Goal: Information Seeking & Learning: Check status

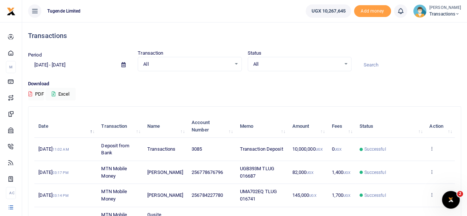
click at [125, 68] on span at bounding box center [123, 65] width 17 height 13
click at [124, 65] on icon at bounding box center [123, 64] width 4 height 5
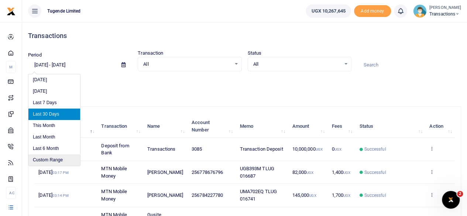
click at [47, 158] on li "Custom Range" at bounding box center [54, 159] width 52 height 11
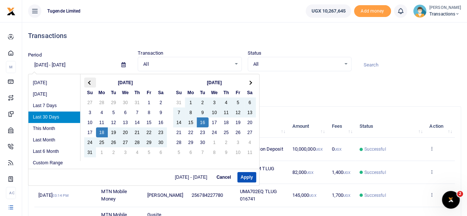
click at [88, 84] on th at bounding box center [90, 83] width 12 height 10
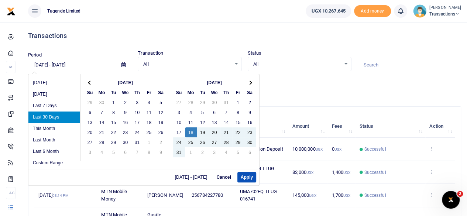
click at [88, 84] on th at bounding box center [90, 83] width 12 height 10
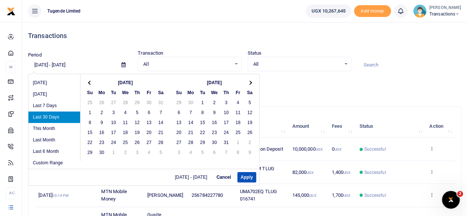
click at [88, 84] on th at bounding box center [90, 83] width 12 height 10
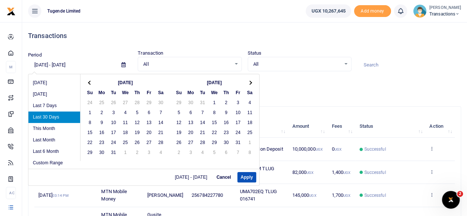
click at [88, 84] on th at bounding box center [90, 83] width 12 height 10
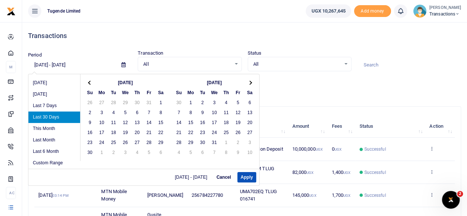
click at [88, 84] on th at bounding box center [90, 83] width 12 height 10
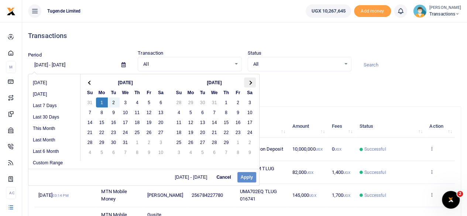
click at [250, 85] on th at bounding box center [250, 83] width 12 height 10
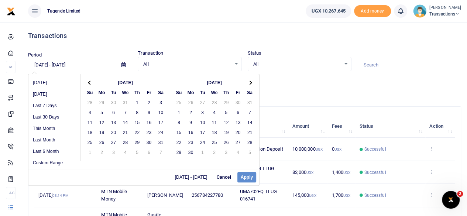
click at [250, 85] on th at bounding box center [250, 83] width 12 height 10
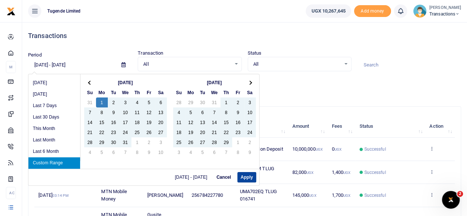
click at [243, 176] on button "Apply" at bounding box center [246, 177] width 19 height 10
type input "01/01/2024 - 12/31/2024"
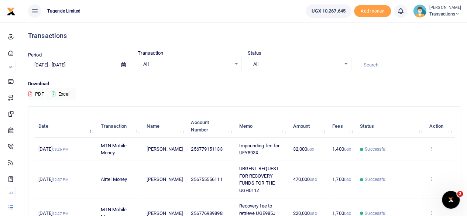
click at [391, 68] on input at bounding box center [409, 65] width 104 height 13
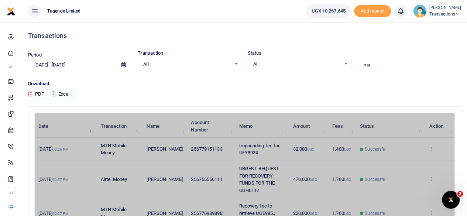
type input "m"
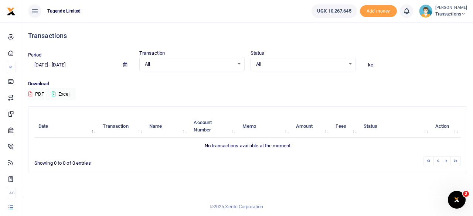
type input "k"
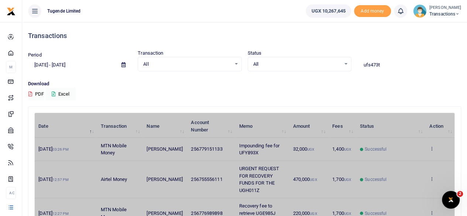
type input "ufs473t"
click at [388, 65] on input "ufs473t" at bounding box center [409, 65] width 104 height 13
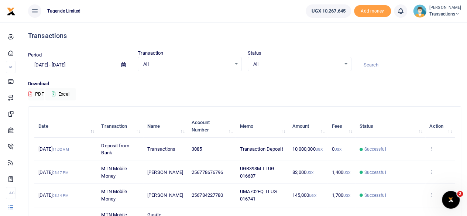
click at [123, 63] on icon at bounding box center [123, 64] width 4 height 5
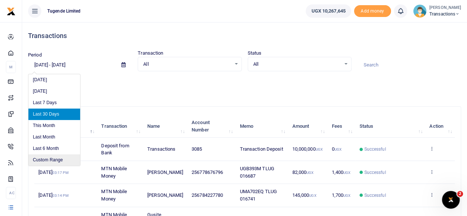
click at [41, 157] on li "Custom Range" at bounding box center [54, 159] width 52 height 11
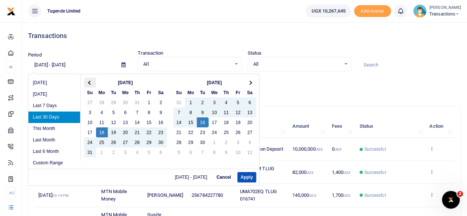
click at [89, 82] on span at bounding box center [90, 83] width 4 height 4
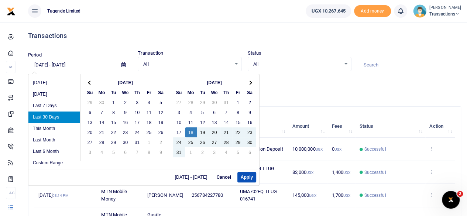
click at [89, 82] on span at bounding box center [90, 83] width 4 height 4
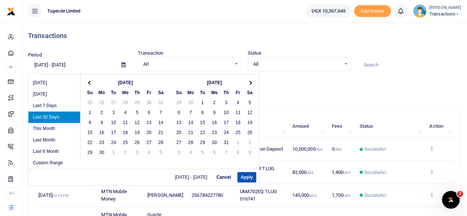
click at [89, 82] on span at bounding box center [90, 83] width 4 height 4
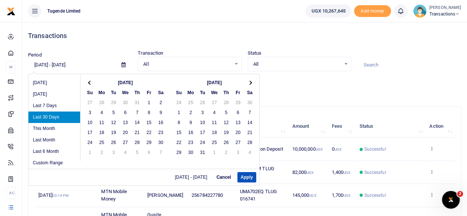
click at [89, 82] on span at bounding box center [90, 83] width 4 height 4
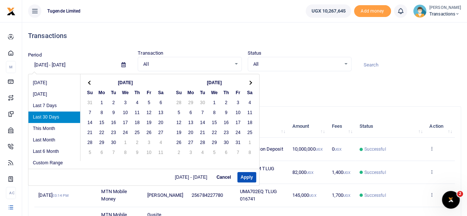
click at [89, 82] on span at bounding box center [90, 83] width 4 height 4
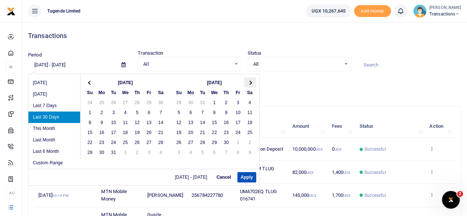
click at [249, 81] on span at bounding box center [250, 83] width 4 height 4
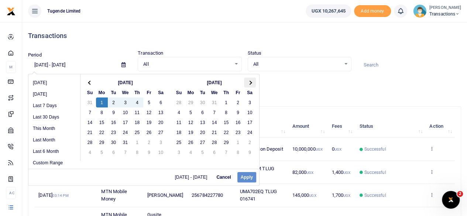
click at [249, 83] on span at bounding box center [250, 83] width 4 height 4
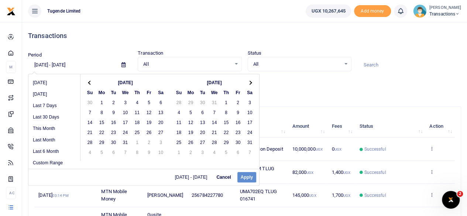
click at [249, 83] on span at bounding box center [250, 83] width 4 height 4
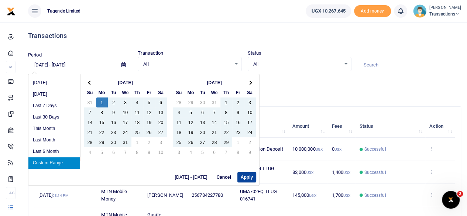
click at [244, 176] on button "Apply" at bounding box center [246, 177] width 19 height 10
type input "01/01/2024 - 12/31/2024"
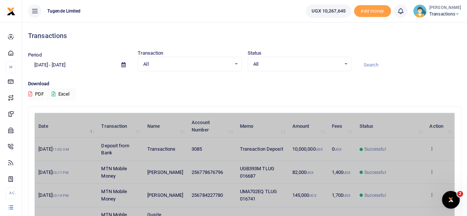
click at [380, 65] on input at bounding box center [409, 65] width 104 height 13
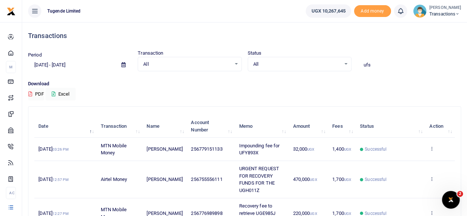
click at [375, 63] on input "ufs" at bounding box center [409, 65] width 104 height 13
paste input "473t"
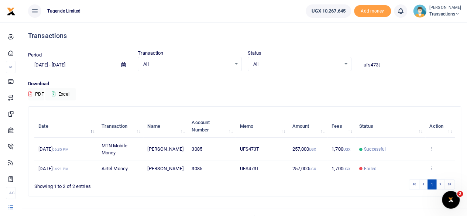
type input "ufs473t"
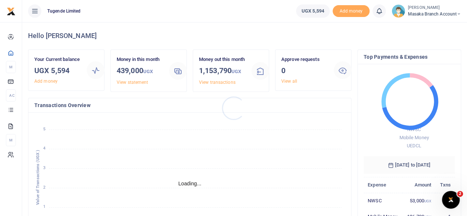
scroll to position [6, 6]
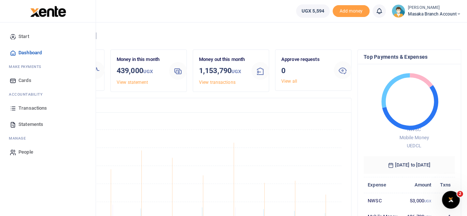
click at [32, 105] on span "Transactions" at bounding box center [32, 108] width 28 height 7
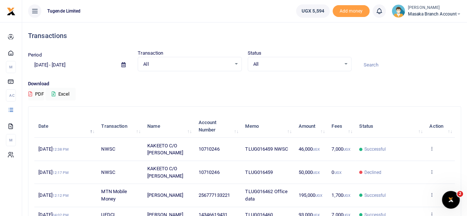
click at [123, 64] on icon at bounding box center [123, 64] width 4 height 5
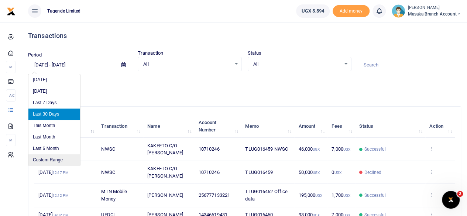
click at [57, 156] on li "Custom Range" at bounding box center [54, 159] width 52 height 11
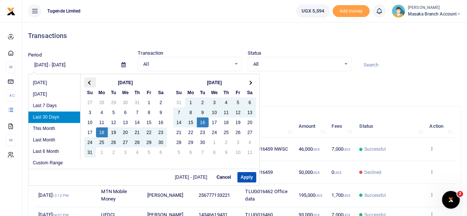
click at [86, 81] on th at bounding box center [90, 83] width 12 height 10
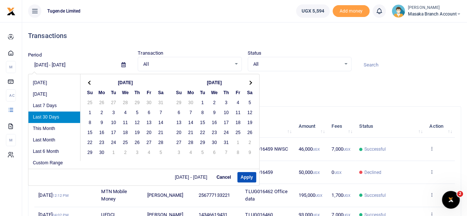
click at [86, 81] on th at bounding box center [90, 83] width 12 height 10
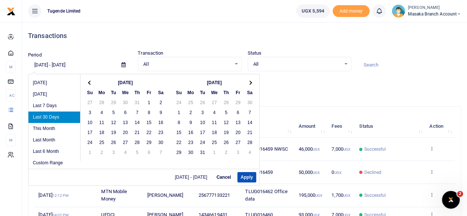
click at [86, 81] on th at bounding box center [90, 83] width 12 height 10
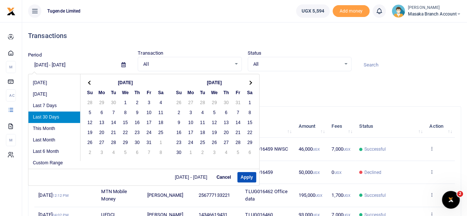
click at [86, 81] on th at bounding box center [90, 83] width 12 height 10
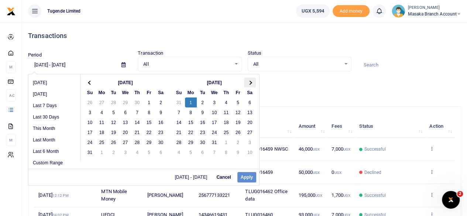
click at [249, 81] on span at bounding box center [250, 83] width 4 height 4
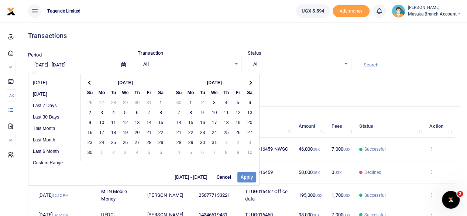
click at [249, 81] on span at bounding box center [250, 83] width 4 height 4
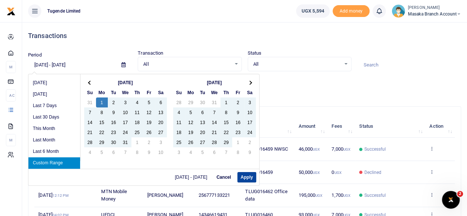
click at [252, 178] on button "Apply" at bounding box center [246, 177] width 19 height 10
type input "01/01/2024 - 12/31/2024"
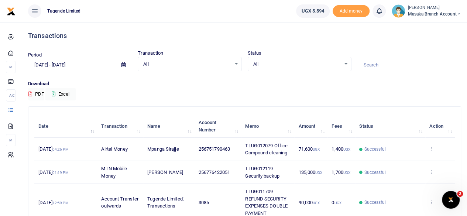
click at [374, 65] on input at bounding box center [409, 65] width 104 height 13
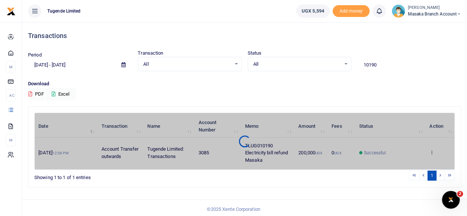
drag, startPoint x: 275, startPoint y: 145, endPoint x: 243, endPoint y: 144, distance: 32.1
click at [243, 144] on div "Date Transaction Name Account Number Memo Amount Fees Status Action 9th Sep 202…" at bounding box center [244, 141] width 421 height 57
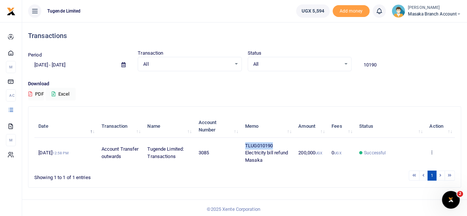
drag, startPoint x: 275, startPoint y: 145, endPoint x: 245, endPoint y: 144, distance: 30.7
click at [245, 144] on td "TLUG010190 Electricity bill refund Masaka" at bounding box center [267, 153] width 53 height 30
copy span "TLUG010190"
click at [392, 65] on input "10190" at bounding box center [409, 65] width 104 height 13
type input "1"
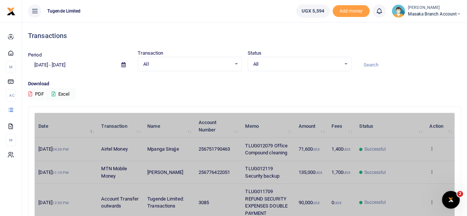
click at [122, 63] on icon at bounding box center [123, 64] width 4 height 5
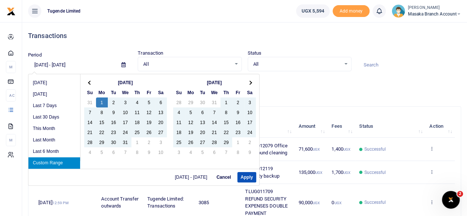
click at [66, 164] on li "Custom Range" at bounding box center [54, 162] width 52 height 11
click at [246, 82] on th at bounding box center [250, 83] width 12 height 10
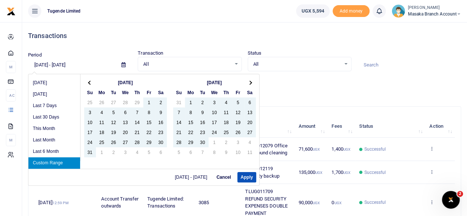
click at [246, 82] on th at bounding box center [250, 83] width 12 height 10
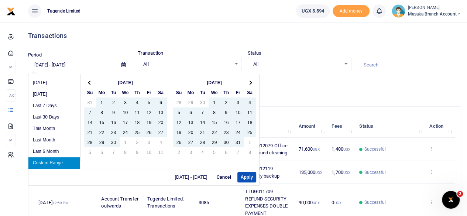
click at [246, 82] on th at bounding box center [250, 83] width 12 height 10
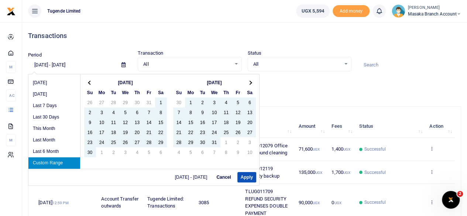
click at [246, 82] on th at bounding box center [250, 83] width 12 height 10
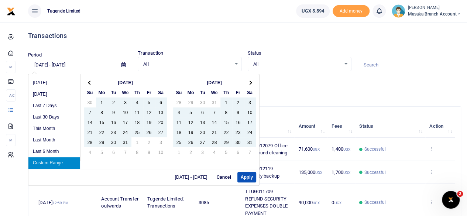
click at [246, 82] on th at bounding box center [250, 83] width 12 height 10
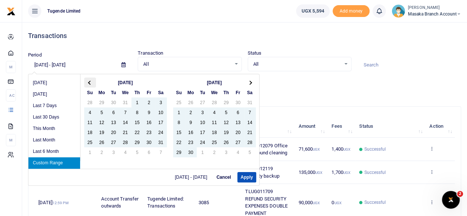
click at [87, 80] on th at bounding box center [90, 83] width 12 height 10
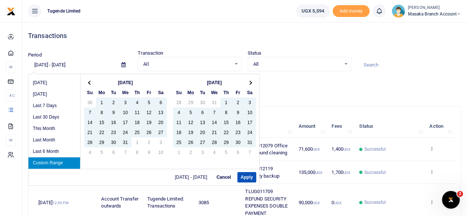
click at [87, 80] on th at bounding box center [90, 83] width 12 height 10
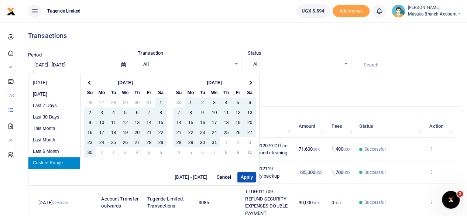
click at [87, 80] on th at bounding box center [90, 83] width 12 height 10
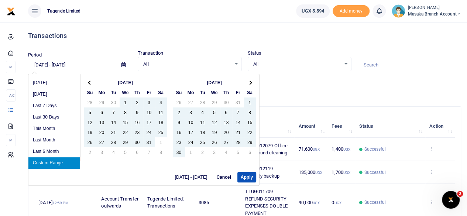
click at [87, 80] on th at bounding box center [90, 83] width 12 height 10
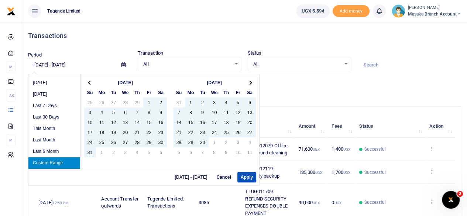
click at [87, 80] on th at bounding box center [90, 83] width 12 height 10
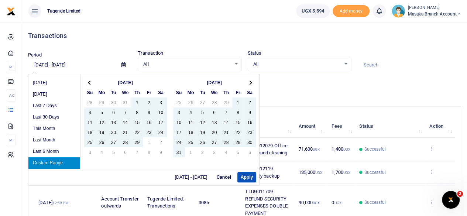
click at [87, 80] on th at bounding box center [90, 83] width 12 height 10
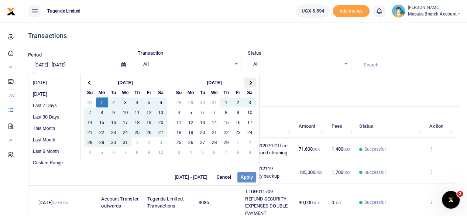
click at [245, 80] on th at bounding box center [250, 83] width 12 height 10
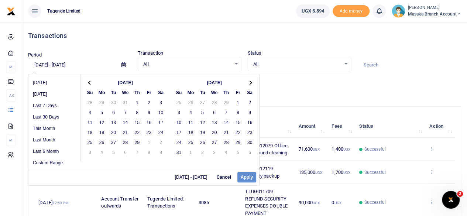
click at [245, 80] on th at bounding box center [250, 83] width 12 height 10
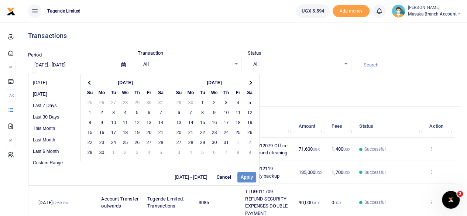
click at [245, 80] on th at bounding box center [250, 83] width 12 height 10
click at [90, 82] on span at bounding box center [90, 83] width 4 height 4
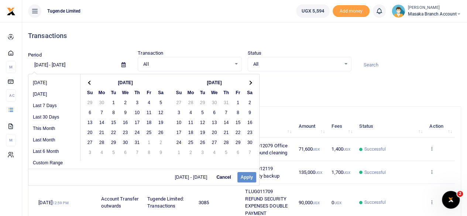
click at [90, 82] on span at bounding box center [90, 83] width 4 height 4
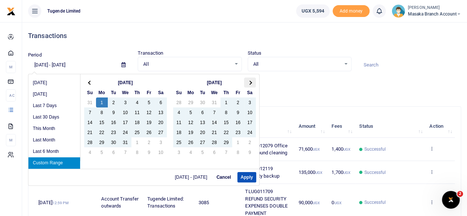
click at [250, 84] on th at bounding box center [250, 83] width 12 height 10
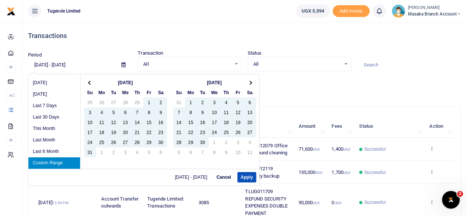
click at [250, 84] on th at bounding box center [250, 83] width 12 height 10
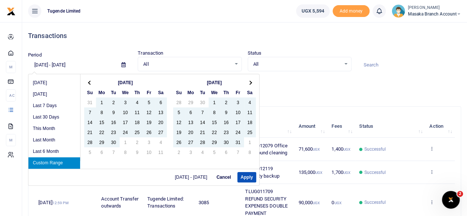
click at [250, 84] on th at bounding box center [250, 83] width 12 height 10
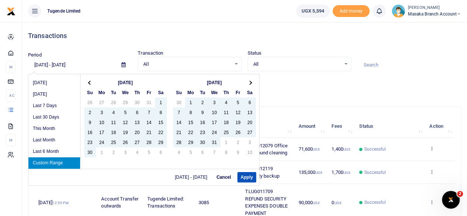
click at [250, 84] on th at bounding box center [250, 83] width 12 height 10
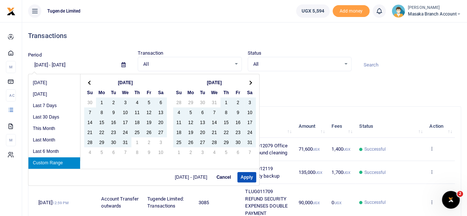
click at [250, 84] on th at bounding box center [250, 83] width 12 height 10
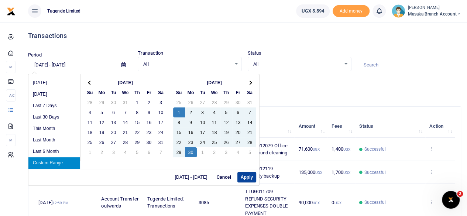
click at [249, 178] on button "Apply" at bounding box center [246, 177] width 19 height 10
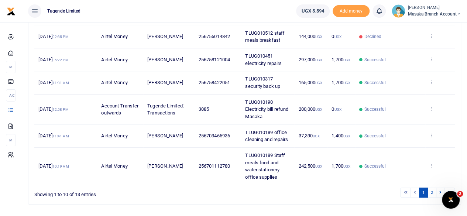
scroll to position [229, 0]
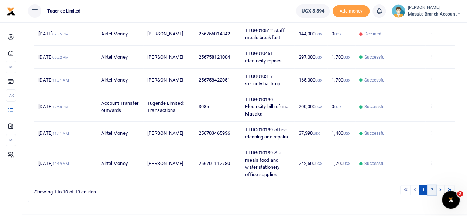
click at [434, 187] on link "2" at bounding box center [432, 190] width 9 height 10
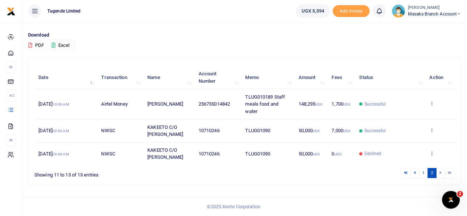
scroll to position [47, 0]
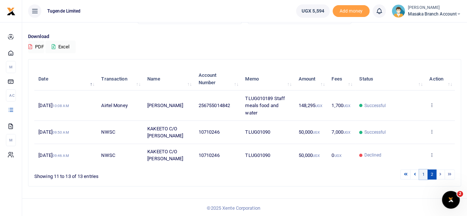
click at [425, 173] on link "1" at bounding box center [423, 175] width 9 height 10
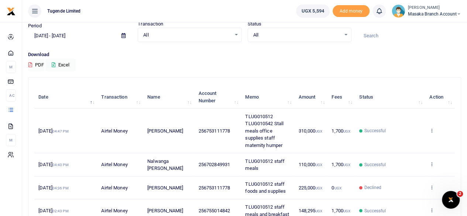
scroll to position [0, 0]
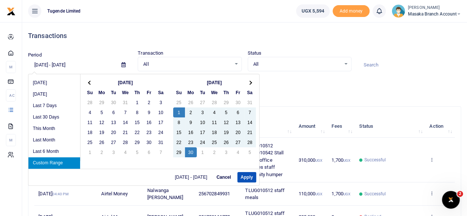
click at [40, 64] on input "09/01/2024 - 09/30/2024" at bounding box center [72, 65] width 88 height 13
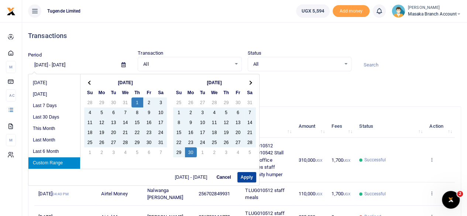
type input "08/01/2024 - 09/30/2024"
click at [242, 176] on button "Apply" at bounding box center [246, 177] width 19 height 10
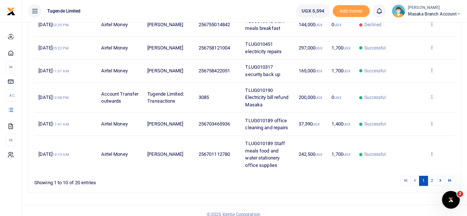
scroll to position [239, 0]
click at [432, 177] on link "2" at bounding box center [432, 180] width 9 height 10
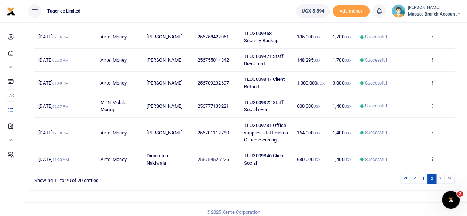
scroll to position [215, 0]
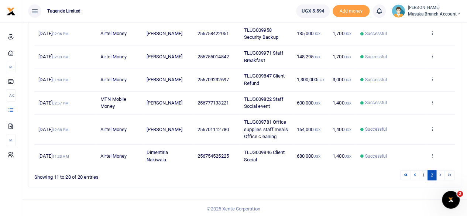
click at [440, 175] on li at bounding box center [441, 175] width 8 height 10
click at [440, 174] on li at bounding box center [441, 175] width 8 height 10
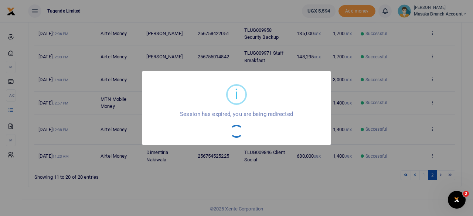
drag, startPoint x: 464, startPoint y: 156, endPoint x: 281, endPoint y: 180, distance: 184.7
click at [281, 180] on div "i × Session has expired, you are being redirected OK No Cancel" at bounding box center [236, 108] width 473 height 216
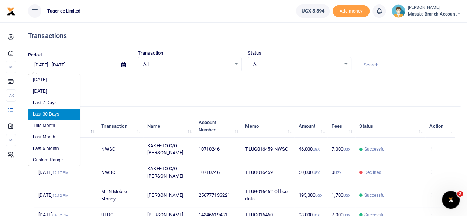
click at [73, 62] on input "[DATE] - [DATE]" at bounding box center [72, 65] width 88 height 13
click at [52, 158] on li "Custom Range" at bounding box center [54, 159] width 52 height 11
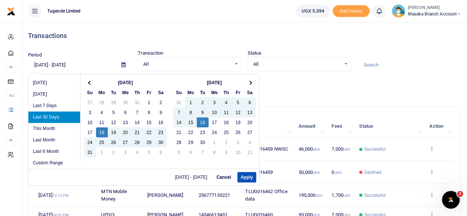
click at [59, 65] on input "08/18/2025 - 09/16/2025" at bounding box center [72, 65] width 88 height 13
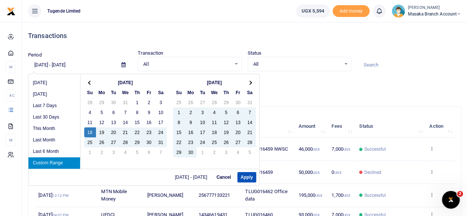
click at [38, 64] on input "08/18/2024 - 09/16/2025" at bounding box center [72, 65] width 88 height 13
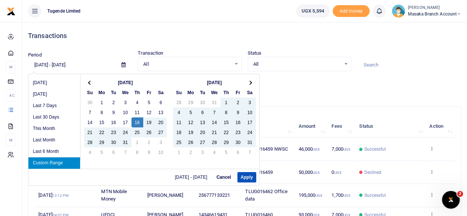
click at [92, 64] on input "07/18/2024 - 09/16/2025" at bounding box center [72, 65] width 88 height 13
type input "07/18/2024 - 09/16/2024"
click at [246, 178] on button "Apply" at bounding box center [246, 177] width 19 height 10
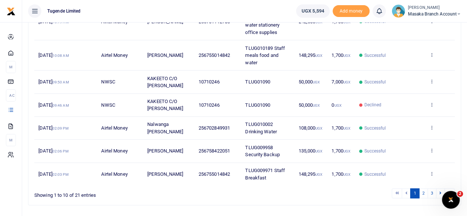
scroll to position [215, 0]
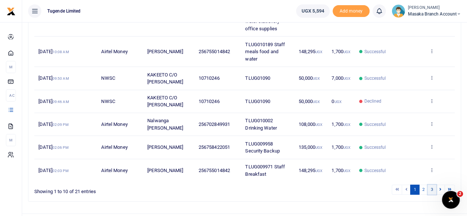
click at [433, 186] on link "3" at bounding box center [432, 190] width 9 height 10
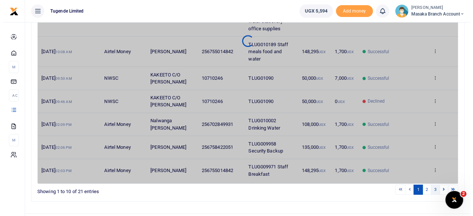
scroll to position [0, 0]
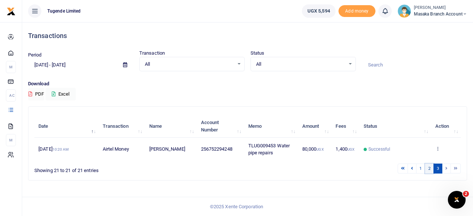
click at [431, 169] on link "2" at bounding box center [429, 169] width 9 height 10
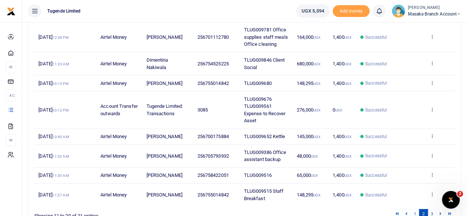
scroll to position [162, 0]
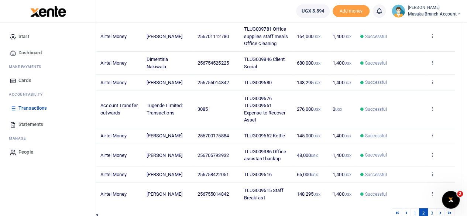
click at [32, 126] on span "Statements" at bounding box center [30, 124] width 25 height 7
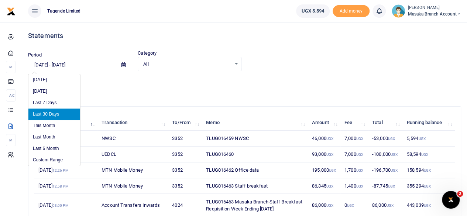
click at [40, 65] on input "[DATE] - [DATE]" at bounding box center [72, 65] width 88 height 13
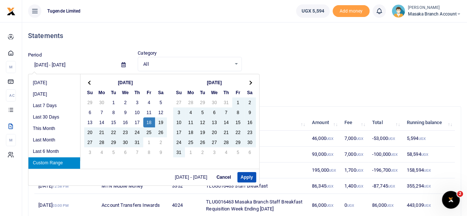
click at [89, 64] on input "07/18/2025 - 09/16/2025" at bounding box center [72, 65] width 88 height 13
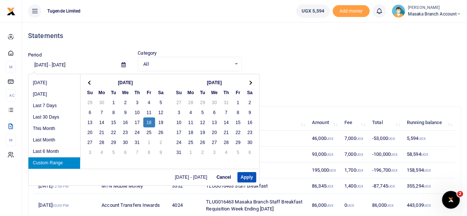
click at [61, 63] on input "07/18/2025 - 09/16/2024" at bounding box center [72, 65] width 88 height 13
click at [61, 64] on input "07/18/20254- 09/16/2024" at bounding box center [72, 65] width 88 height 13
click at [241, 176] on button "Apply" at bounding box center [246, 177] width 19 height 10
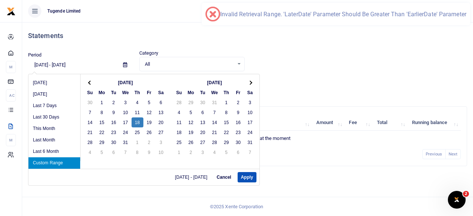
click at [74, 65] on input "07/18/2024 - 07/18/2024" at bounding box center [72, 65] width 89 height 13
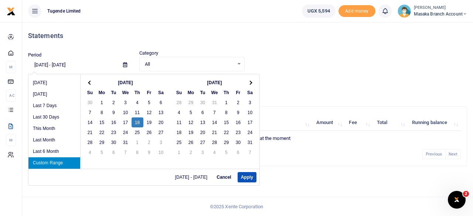
click at [69, 62] on input "07/18/2024 - 07/18/2024" at bounding box center [72, 65] width 89 height 13
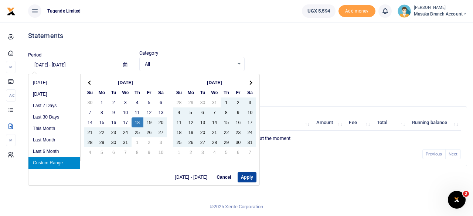
type input "07/18/2024 - 09/18/2024"
click at [242, 177] on button "Apply" at bounding box center [246, 177] width 19 height 10
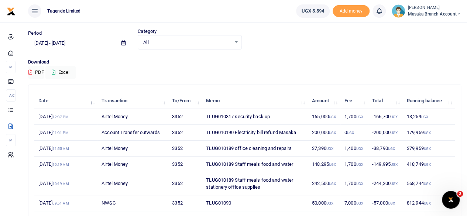
scroll to position [39, 0]
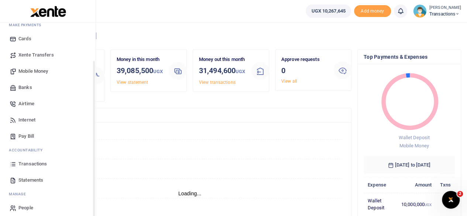
scroll to position [47, 0]
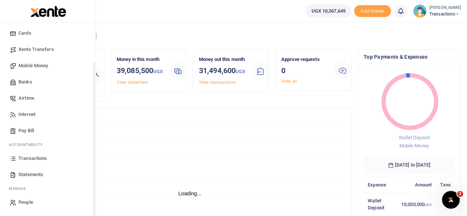
click at [34, 158] on span "Transactions" at bounding box center [32, 158] width 28 height 7
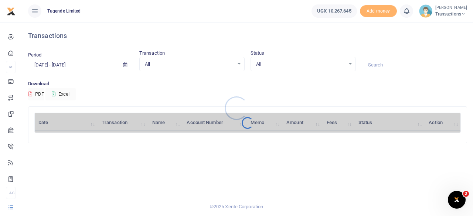
click at [124, 66] on div at bounding box center [236, 108] width 473 height 216
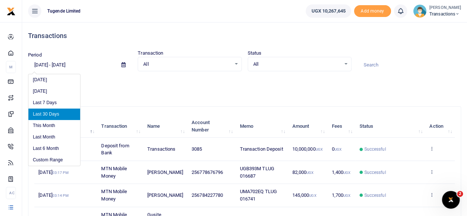
click at [60, 64] on input "[DATE] - [DATE]" at bounding box center [72, 65] width 88 height 13
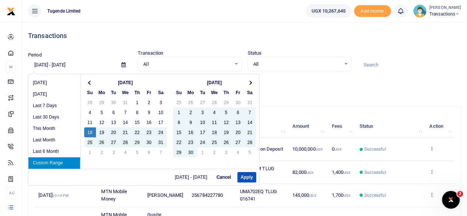
click at [90, 64] on input "[DATE] - [DATE]" at bounding box center [72, 65] width 88 height 13
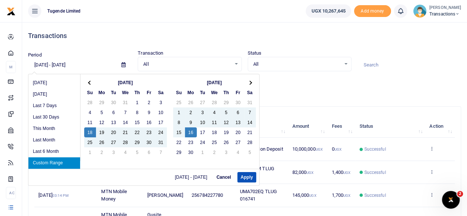
click at [76, 66] on input "[DATE] - [DATE]" at bounding box center [72, 65] width 88 height 13
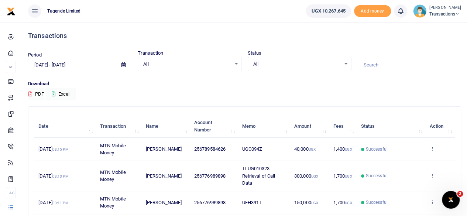
click at [75, 64] on input "[DATE] - [DATE]" at bounding box center [72, 65] width 88 height 13
click at [76, 65] on input "[DATE] - [DATE]" at bounding box center [72, 65] width 88 height 13
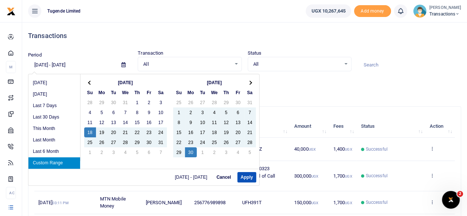
type input "[DATE] - [DATE]"
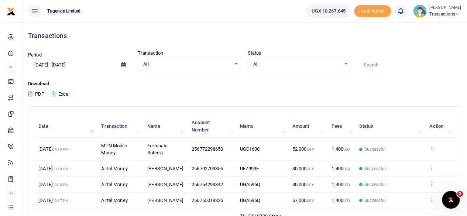
click at [373, 63] on input at bounding box center [409, 65] width 104 height 13
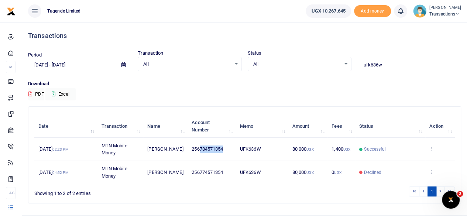
drag, startPoint x: 225, startPoint y: 147, endPoint x: 200, endPoint y: 150, distance: 25.3
click at [200, 150] on td "256784571354" at bounding box center [212, 149] width 48 height 23
copy span "784571354"
click at [376, 63] on input "ufk636w" at bounding box center [409, 65] width 104 height 13
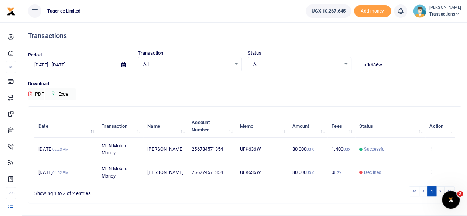
click at [376, 63] on input "ufk636w" at bounding box center [409, 65] width 104 height 13
paste input "w926b"
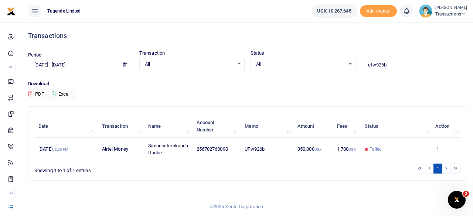
type input "ufw926b"
drag, startPoint x: 230, startPoint y: 149, endPoint x: 205, endPoint y: 153, distance: 26.2
click at [205, 153] on td "256702768090" at bounding box center [216, 149] width 48 height 23
copy span "702768090"
